Goal: Information Seeking & Learning: Understand process/instructions

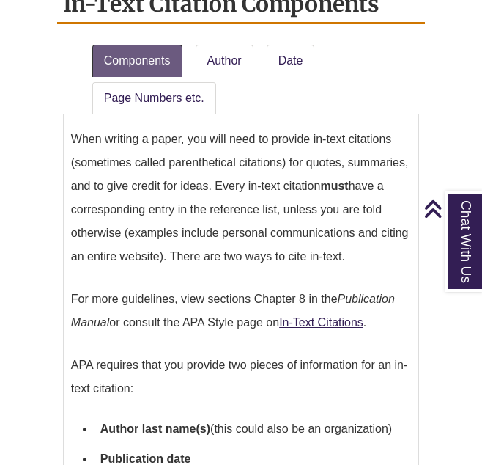
scroll to position [1186, 0]
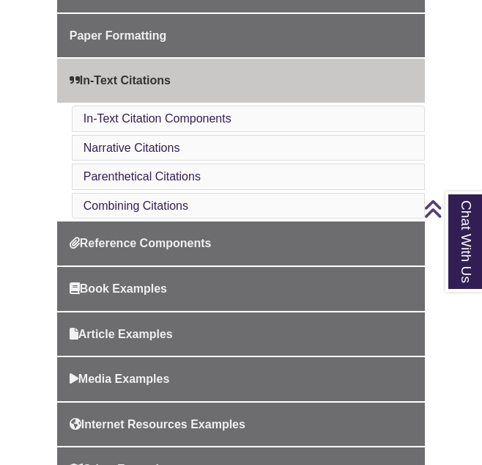
scroll to position [561, 0]
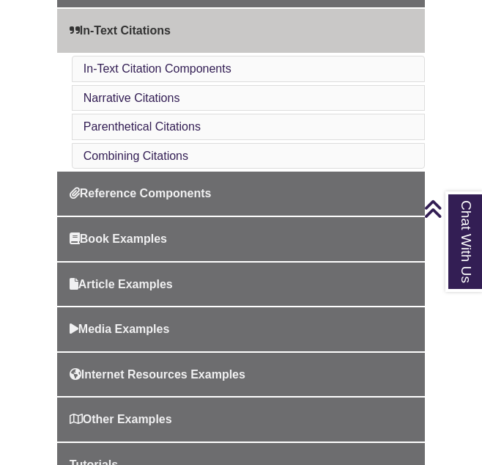
click at [229, 85] on li "Narrative Citations" at bounding box center [248, 98] width 353 height 26
click at [157, 92] on link "Narrative Citations" at bounding box center [132, 98] width 97 height 12
